Goal: Task Accomplishment & Management: Use online tool/utility

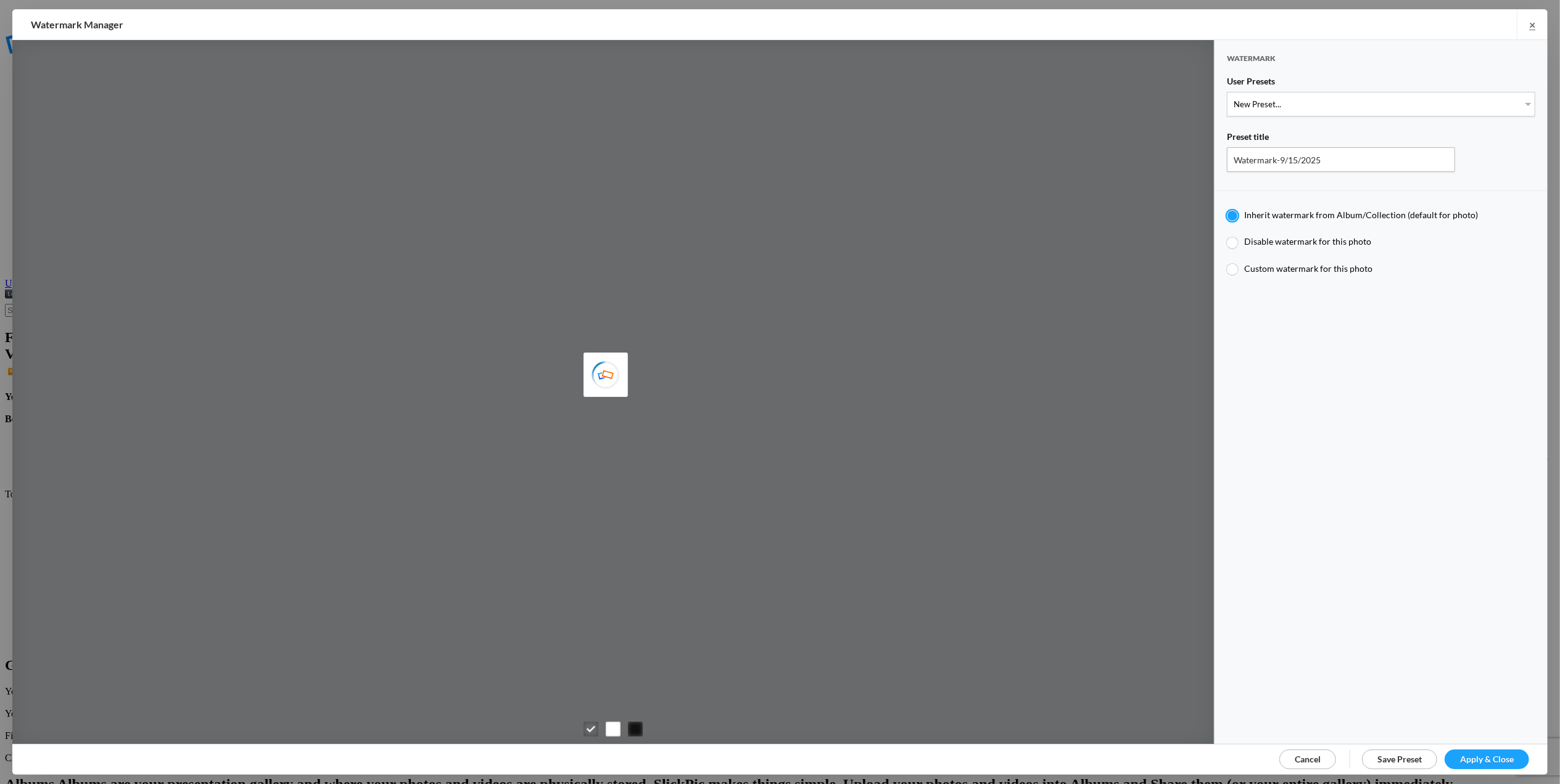
type input "M for [PERSON_NAME]'s photo"
type input "M"
type input "0.3"
type input "4"
radio input "false"
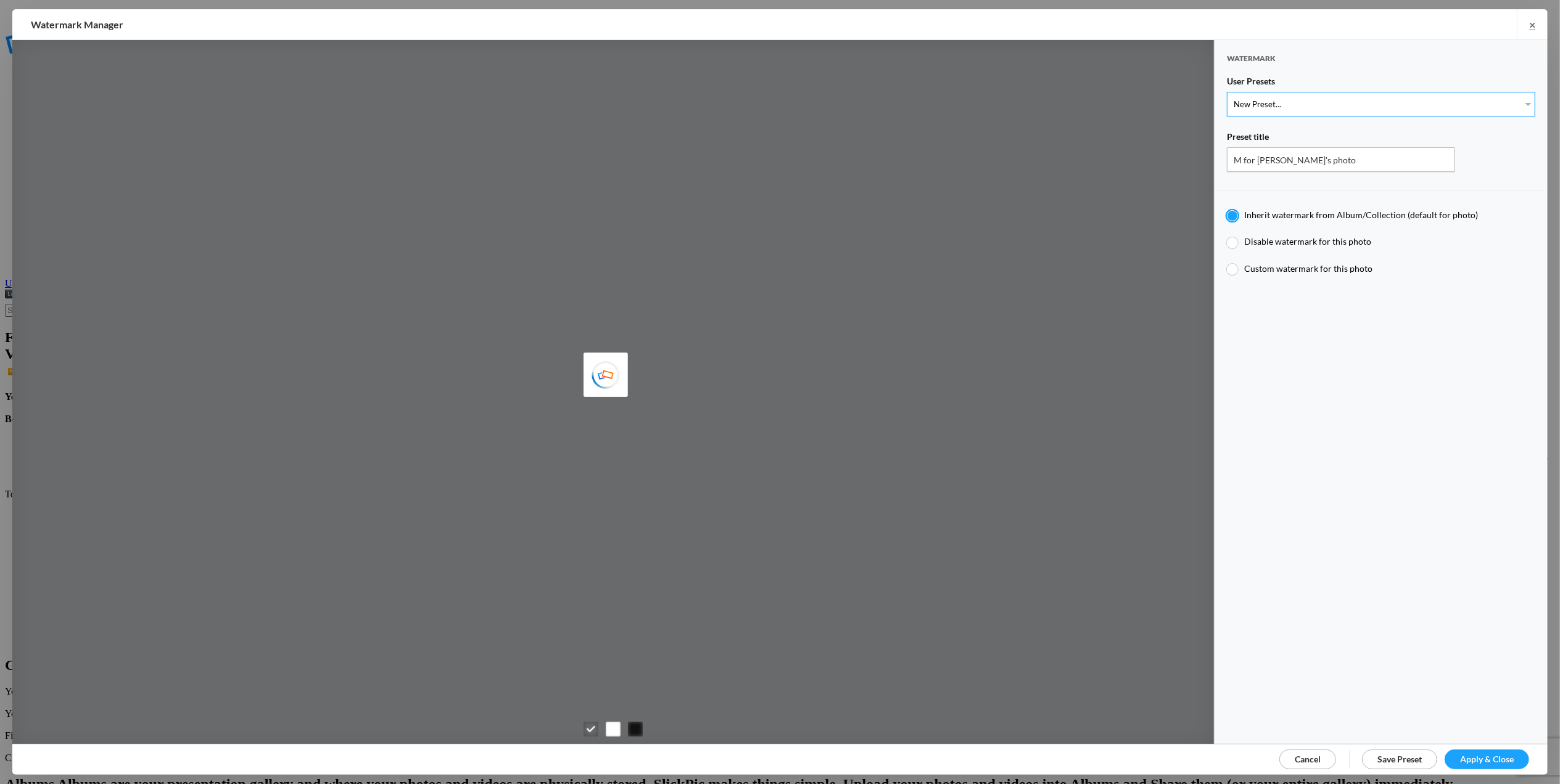
click at [1513, 103] on select "New Preset... T for [PERSON_NAME]'s photo M for [PERSON_NAME]'s photo T-Large f…" at bounding box center [1380, 103] width 308 height 24
select select "1: Object"
click at [1226, 92] on select "New Preset... T for [PERSON_NAME]'s photo M for [PERSON_NAME]'s photo T-Large f…" at bounding box center [1380, 103] width 308 height 24
type input "T for [PERSON_NAME]'s photo"
type input "T"
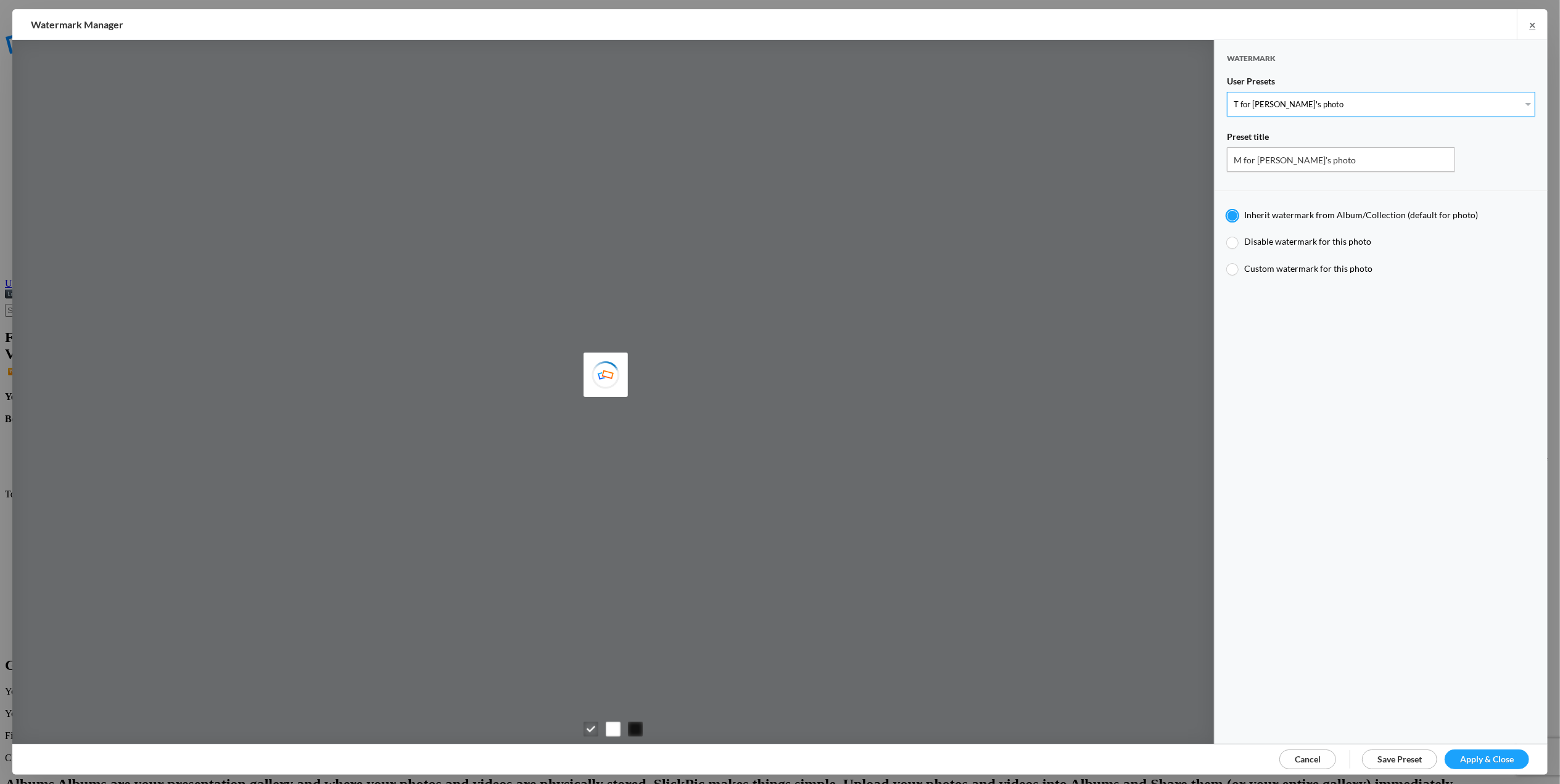
radio input "false"
radio input "true"
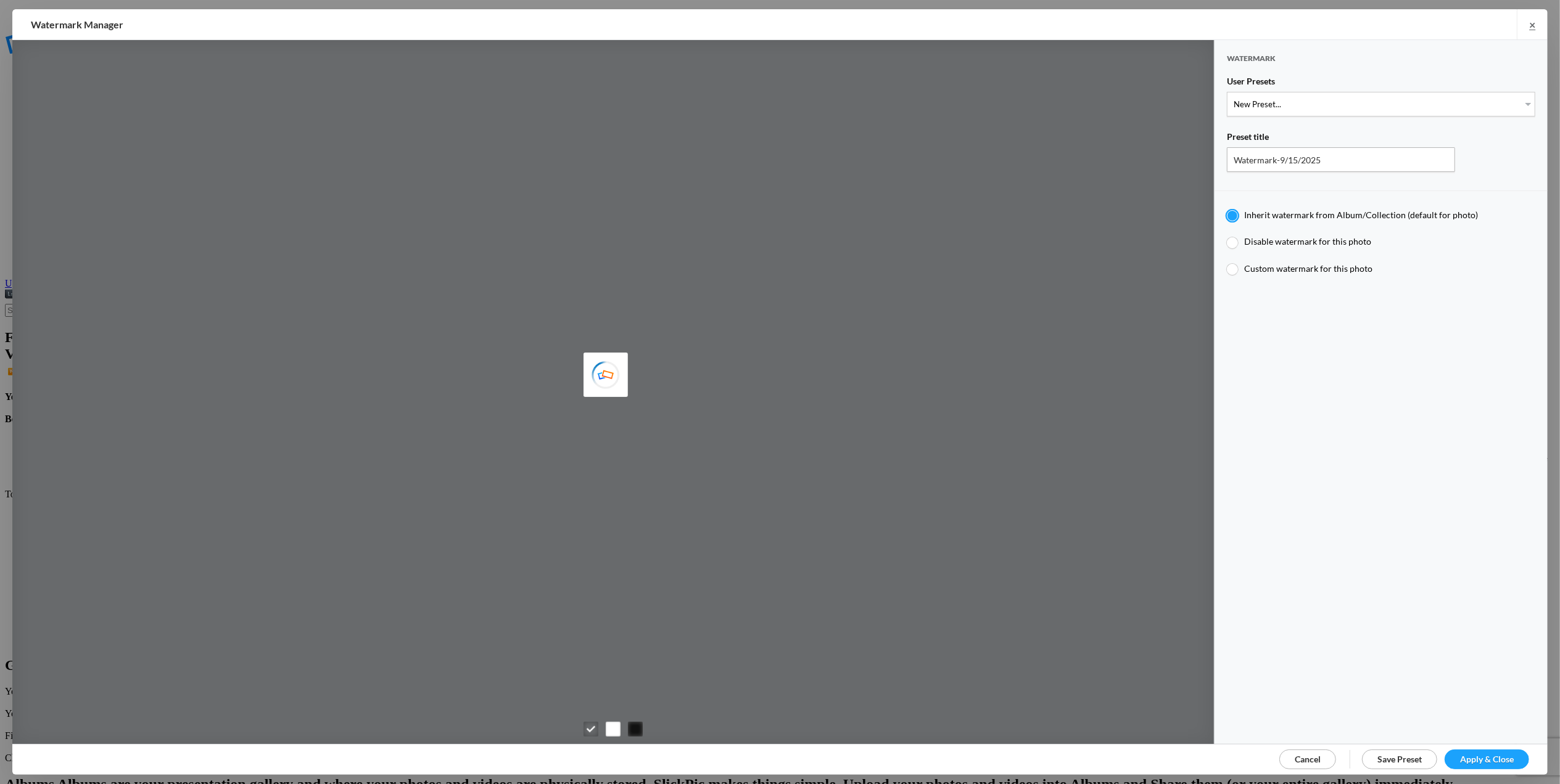
type input "[PERSON_NAME]"
type input "M for [PERSON_NAME]'s photo"
type input "M"
type input "0.3"
type input "4"
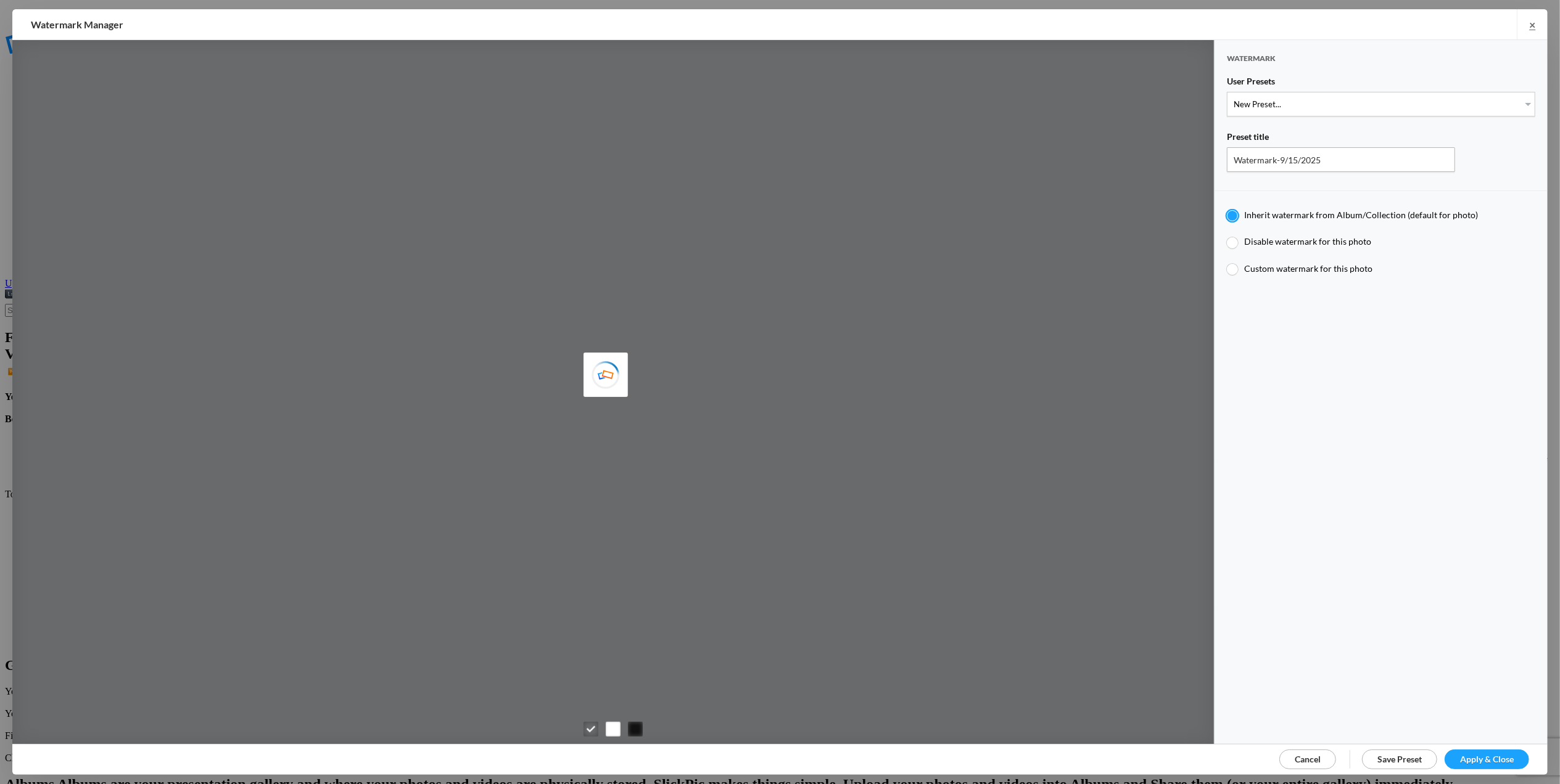
radio input "false"
click at [1515, 101] on select "New Preset... T for [PERSON_NAME]'s photo M for [PERSON_NAME]'s photo T-Large f…" at bounding box center [1380, 103] width 308 height 24
select select "1: Object"
click at [1226, 92] on select "New Preset... T for [PERSON_NAME]'s photo M for [PERSON_NAME]'s photo T-Large f…" at bounding box center [1380, 103] width 308 height 24
type input "T for [PERSON_NAME]'s photo"
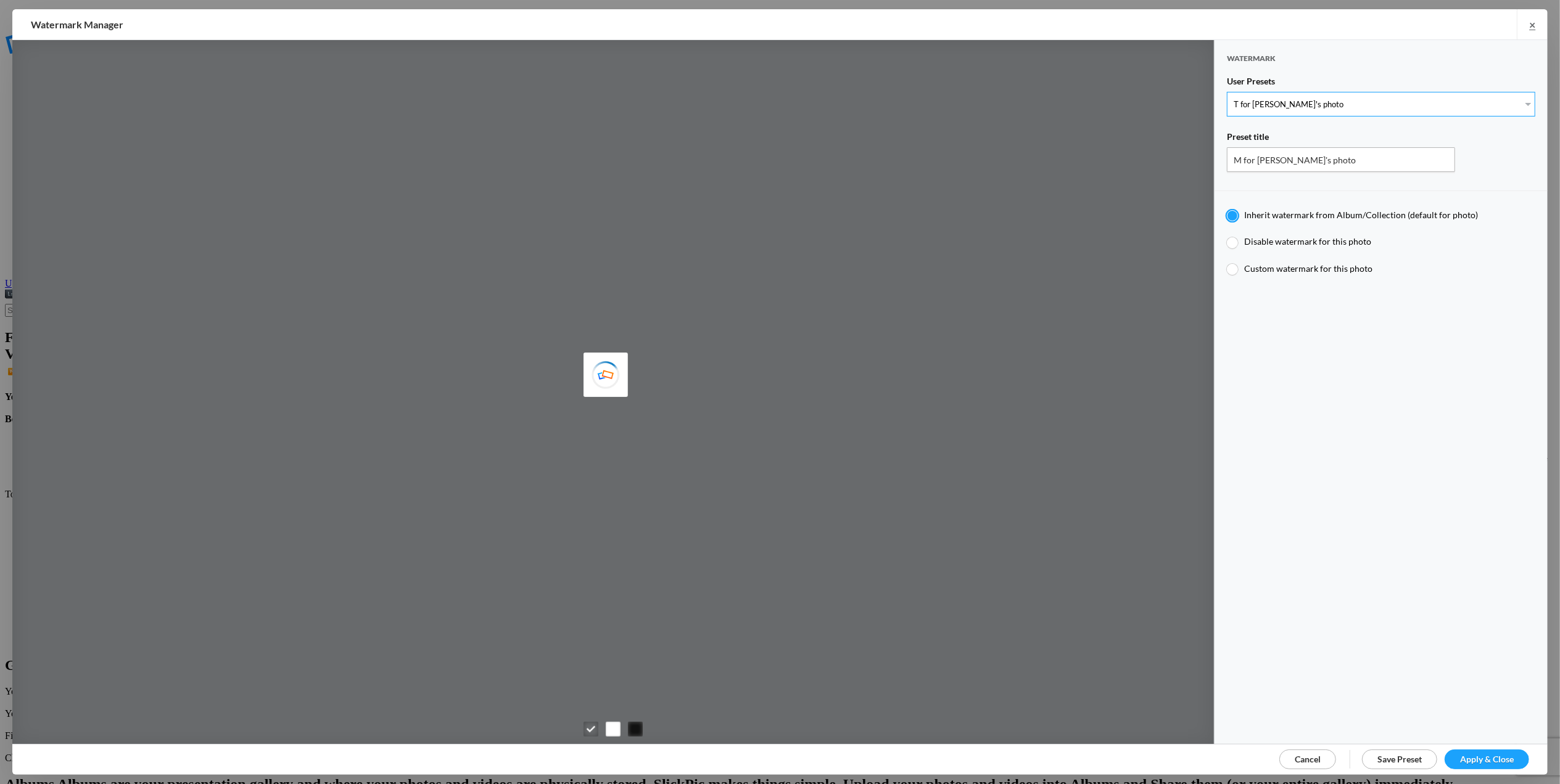
radio input "false"
radio input "true"
type input "T"
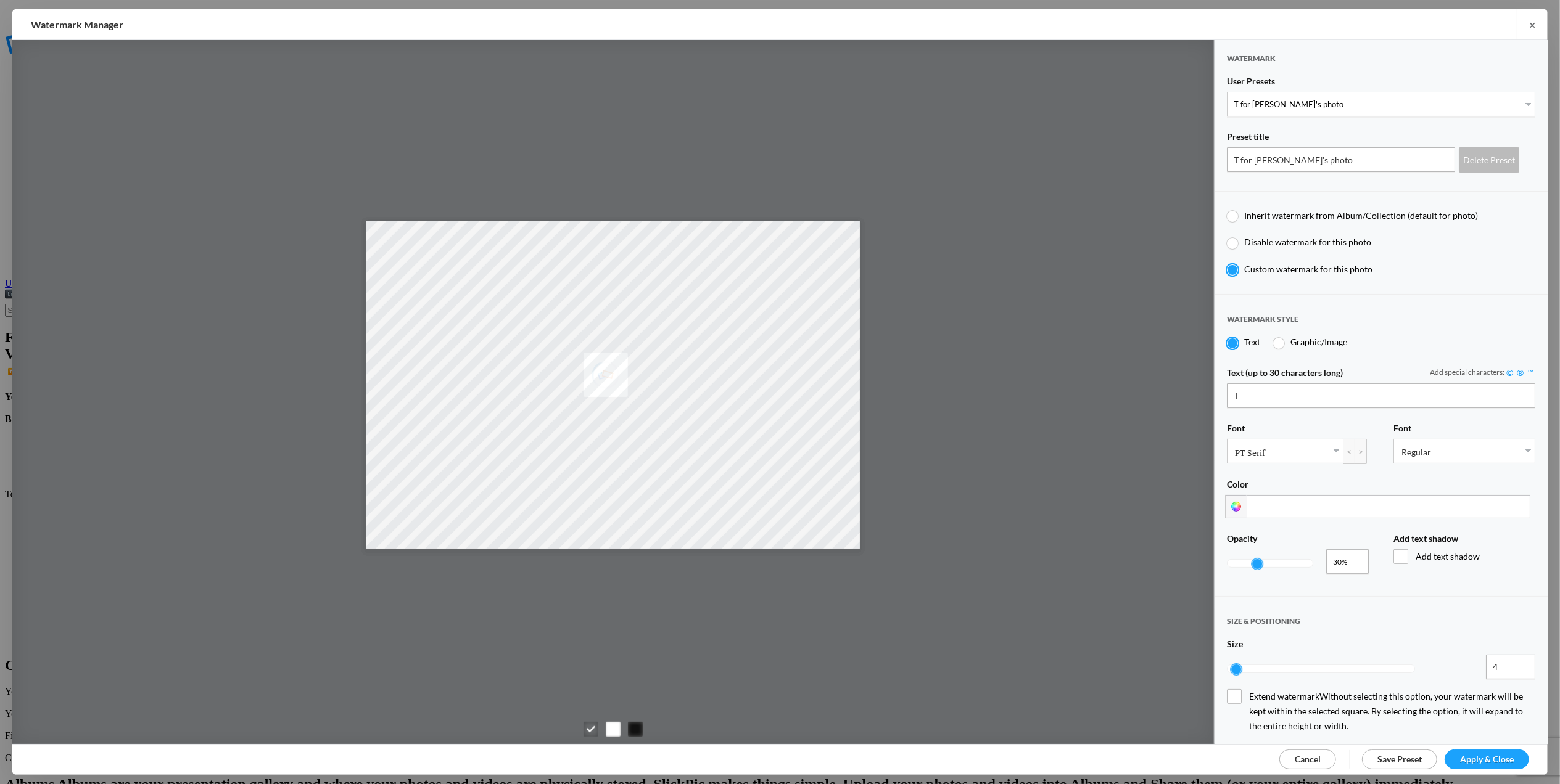
click at [1467, 758] on span "Apply & Close" at bounding box center [1487, 759] width 54 height 10
